Goal: Download file/media: Download file/media

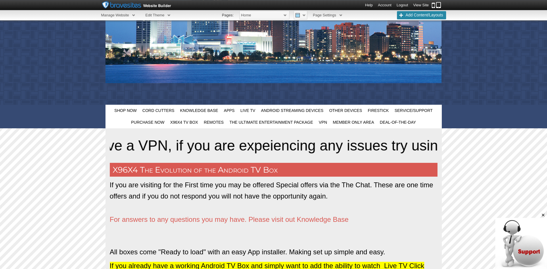
scroll to position [147, 0]
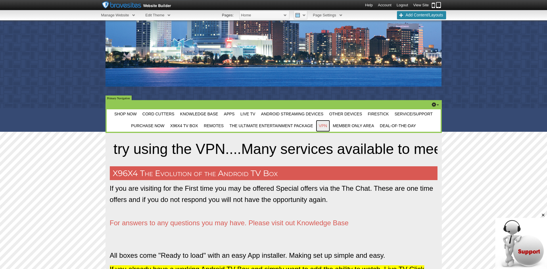
click at [324, 126] on span "VPN" at bounding box center [323, 125] width 8 height 5
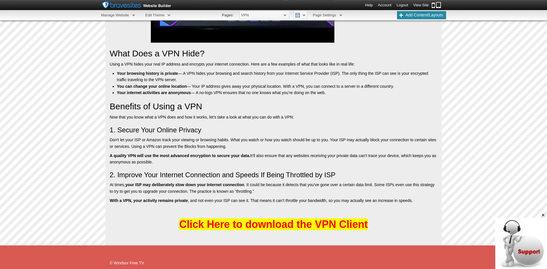
scroll to position [659, 0]
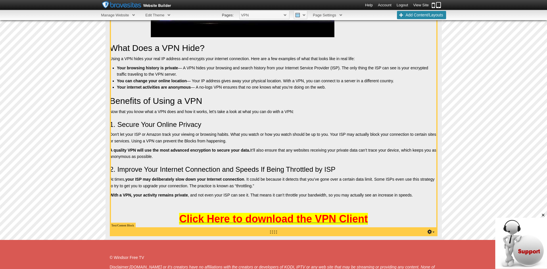
click at [255, 219] on span "Click Here to download the VPN Client" at bounding box center [273, 219] width 188 height 12
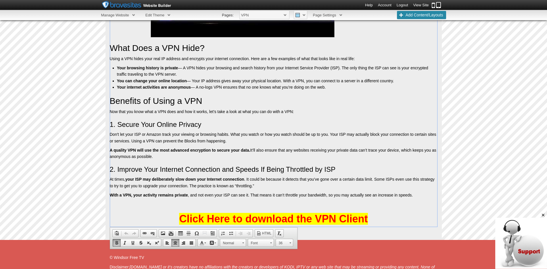
click at [421, 3] on li "View Site" at bounding box center [425, 6] width 30 height 6
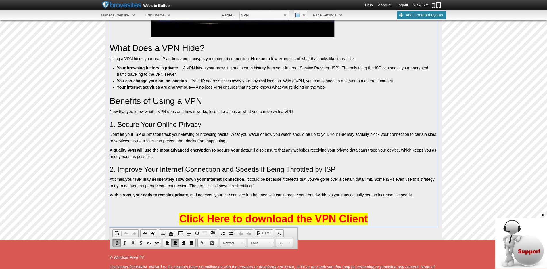
click at [275, 220] on span "Click Here to download the VPN Client" at bounding box center [273, 219] width 188 height 12
click at [420, 3] on link "View Site" at bounding box center [421, 5] width 16 height 4
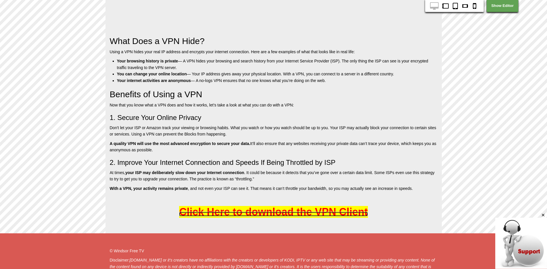
click at [284, 211] on span "Click Here to download the VPN Client" at bounding box center [273, 212] width 188 height 12
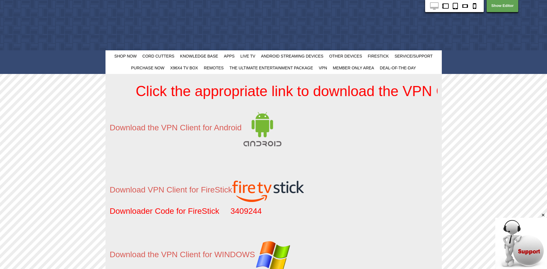
drag, startPoint x: 277, startPoint y: 86, endPoint x: 108, endPoint y: 51, distance: 172.3
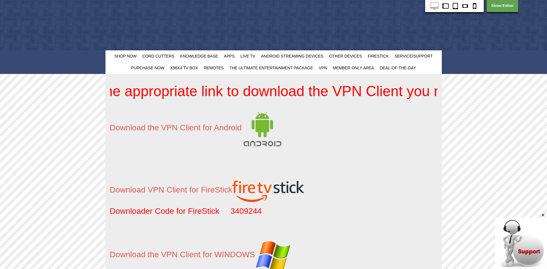
click at [108, 51] on div "Shop Now Cord Cutters Knowledge Base Apps Live TV Android Streaming Devices Oth…" at bounding box center [273, 62] width 336 height 24
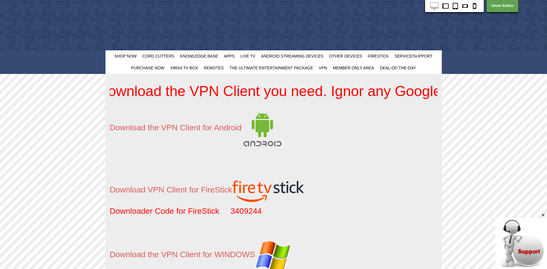
click at [527, 53] on div "Shop Now Cord Cutters Knowledge Base Apps Live TV Android Streaming Devices Oth…" at bounding box center [273, 62] width 547 height 24
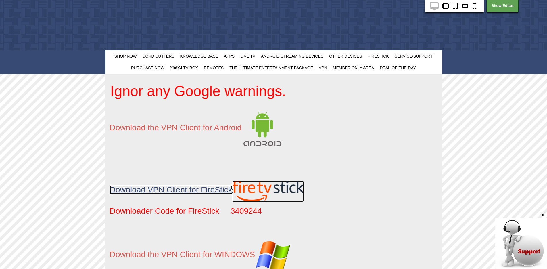
click at [204, 191] on span "Download VPN Client for FireStick" at bounding box center [171, 189] width 122 height 9
